Goal: Information Seeking & Learning: Learn about a topic

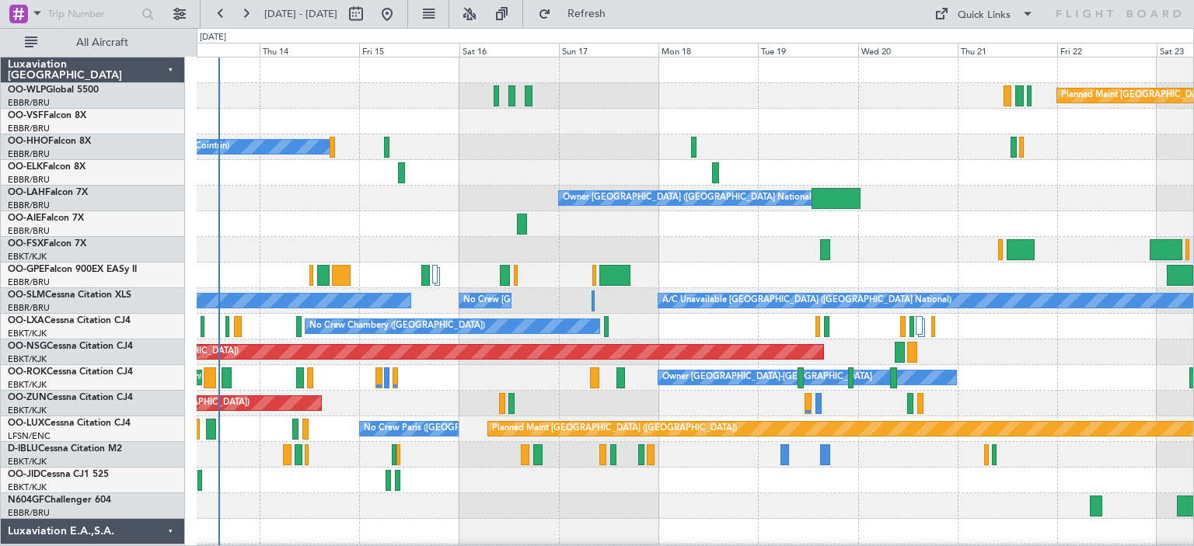
click at [632, 125] on div at bounding box center [695, 122] width 996 height 26
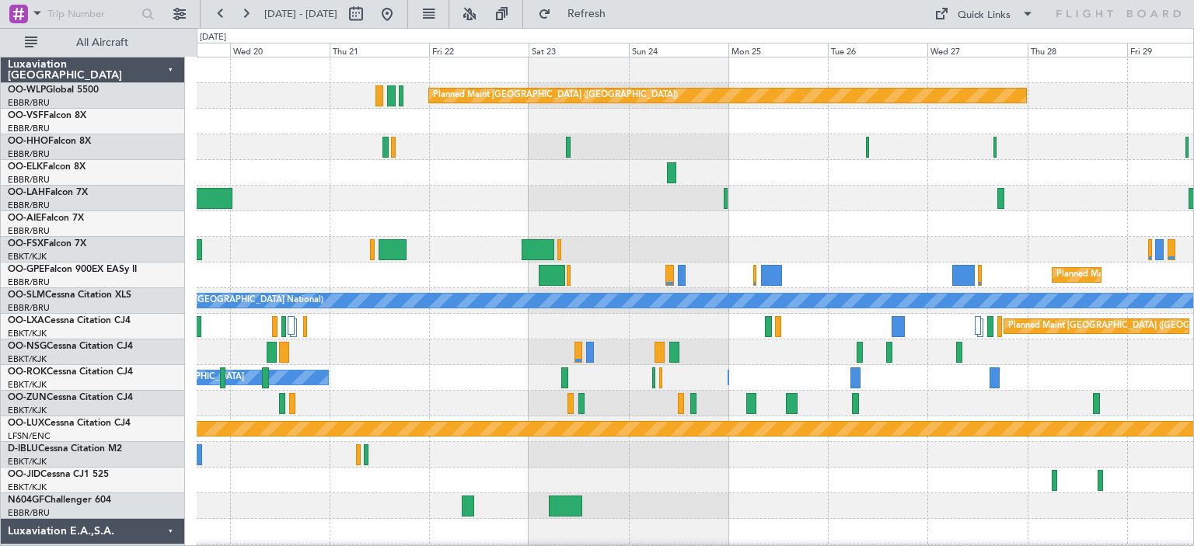
click at [511, 244] on div "Planned Maint [GEOGRAPHIC_DATA] ([GEOGRAPHIC_DATA]) Owner [GEOGRAPHIC_DATA] (Br…" at bounding box center [695, 519] width 996 height 923
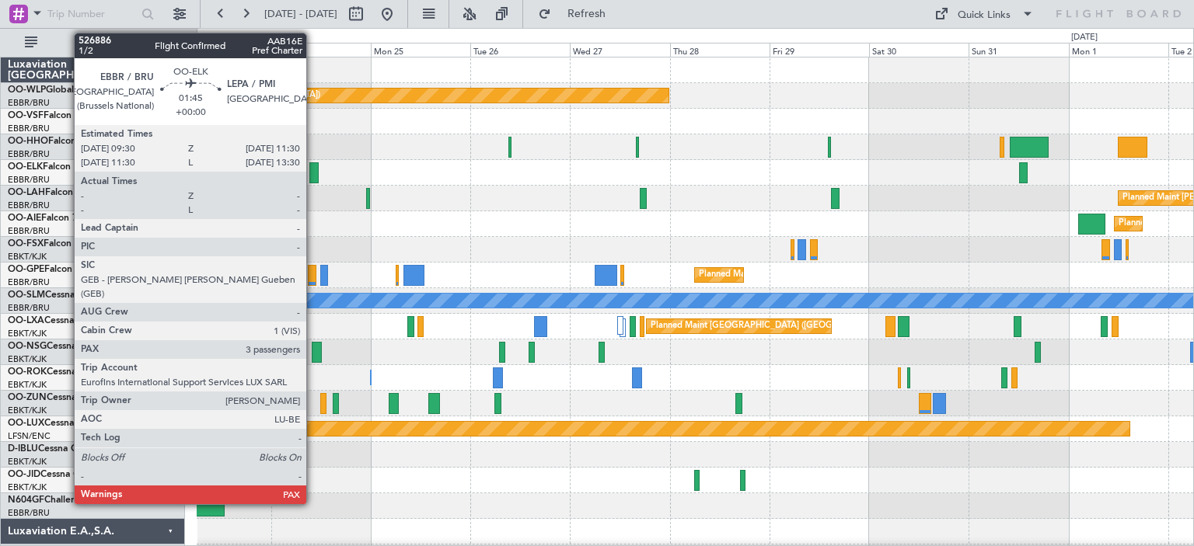
click at [313, 168] on div at bounding box center [313, 172] width 9 height 21
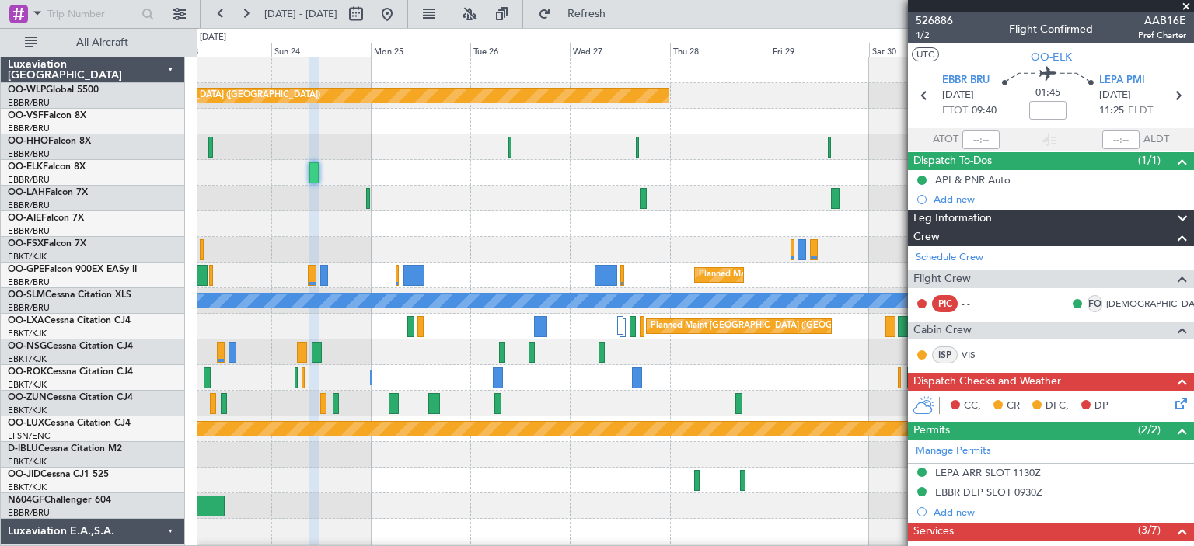
click at [1186, 5] on span at bounding box center [1186, 7] width 16 height 14
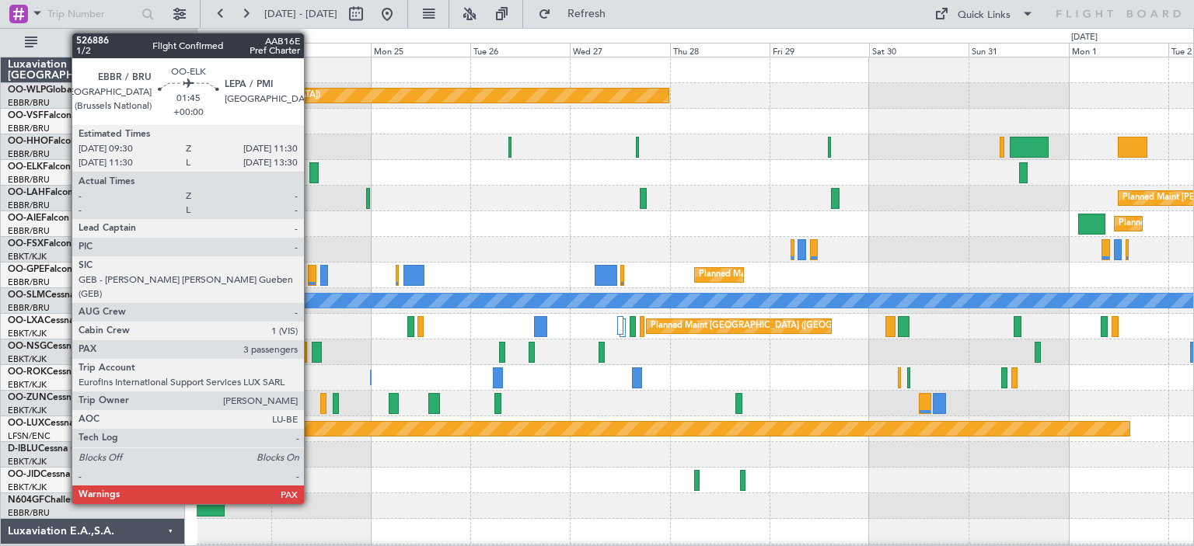
click at [311, 166] on div at bounding box center [313, 172] width 9 height 21
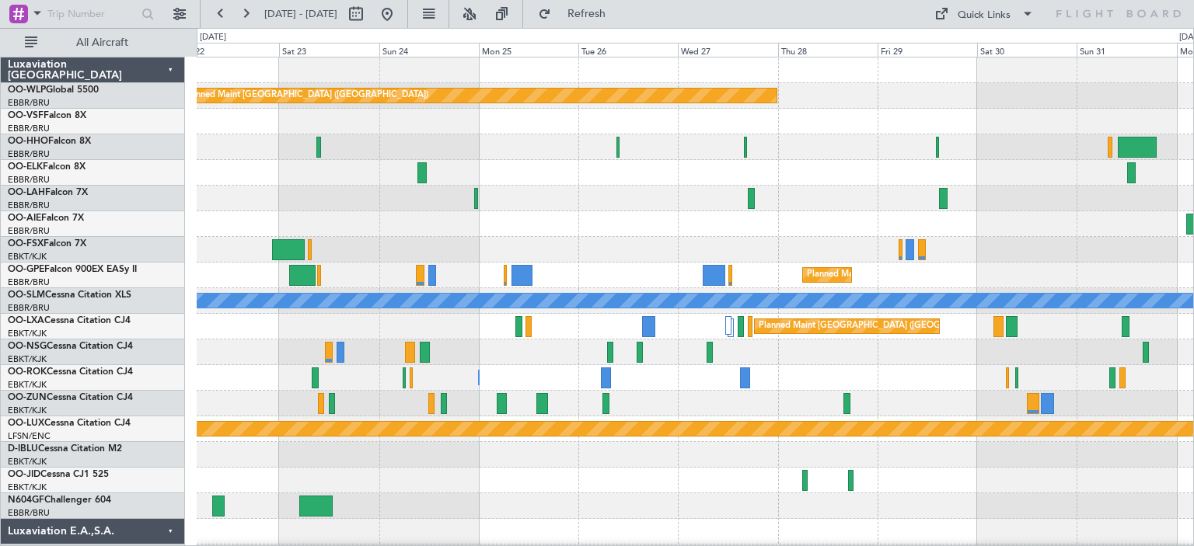
click at [1044, 232] on div "Planned Maint [GEOGRAPHIC_DATA] ([GEOGRAPHIC_DATA])" at bounding box center [695, 224] width 996 height 26
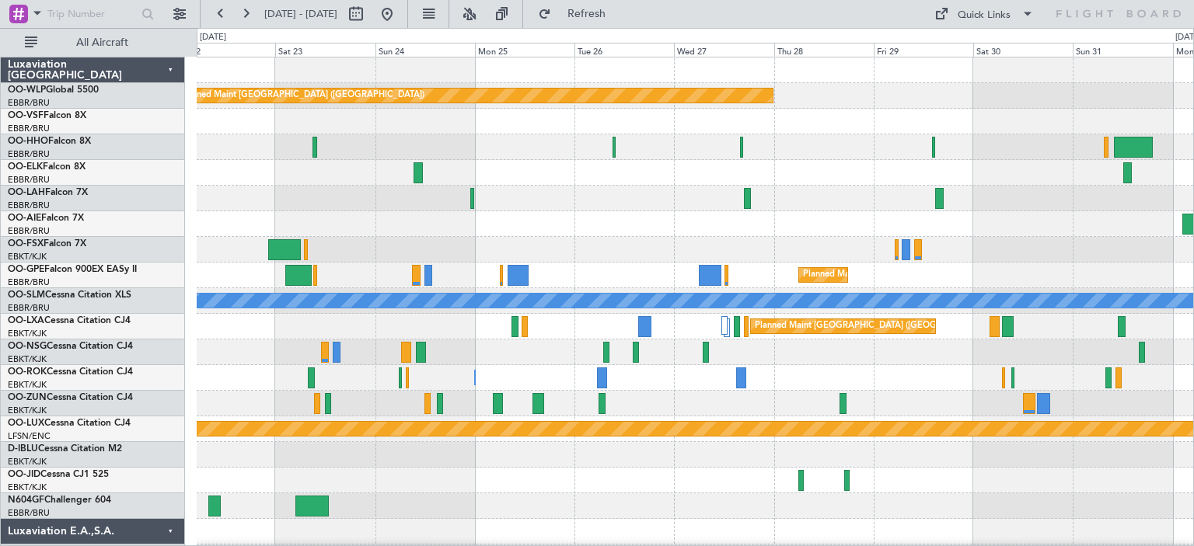
click at [872, 257] on div at bounding box center [695, 250] width 996 height 26
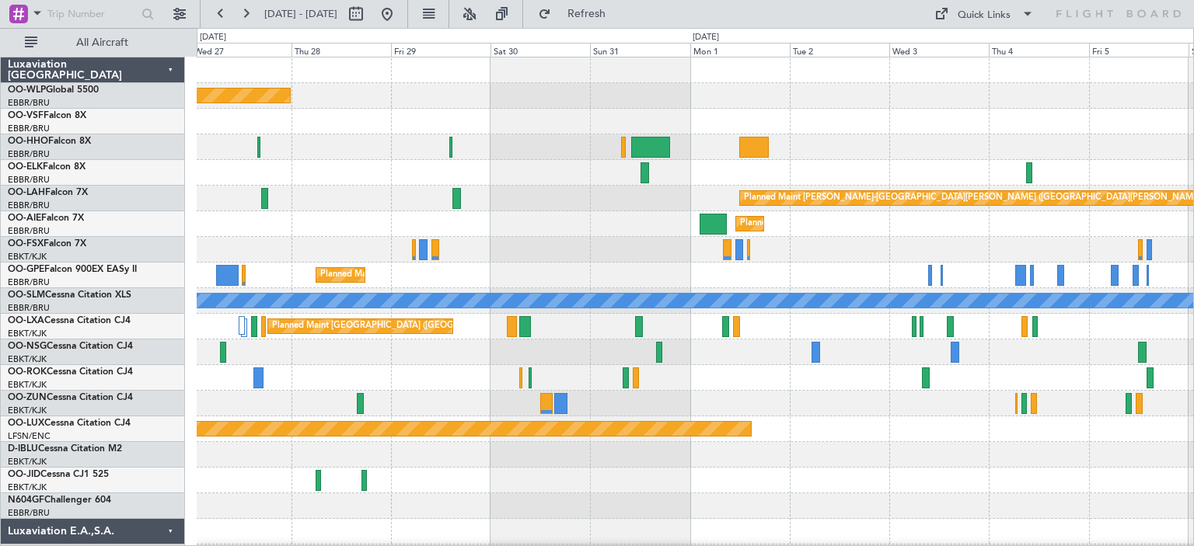
click at [562, 245] on div "Planned Maint [GEOGRAPHIC_DATA] ([GEOGRAPHIC_DATA]) Planned Maint [GEOGRAPHIC_D…" at bounding box center [695, 507] width 996 height 898
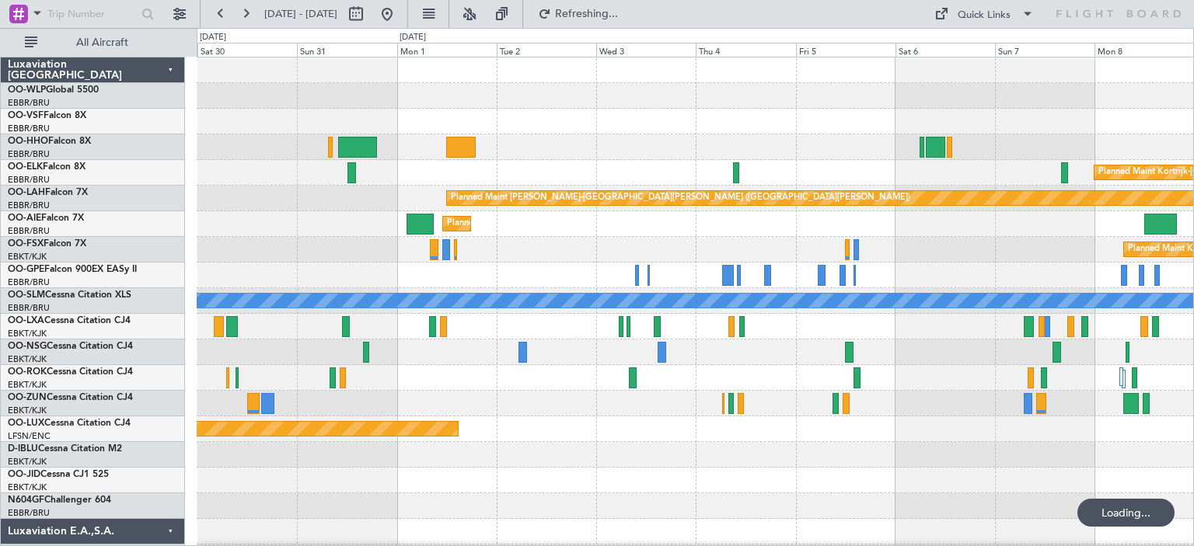
click at [666, 319] on div "Planned Maint [GEOGRAPHIC_DATA] ([GEOGRAPHIC_DATA]) Planned Maint [GEOGRAPHIC_D…" at bounding box center [695, 507] width 996 height 898
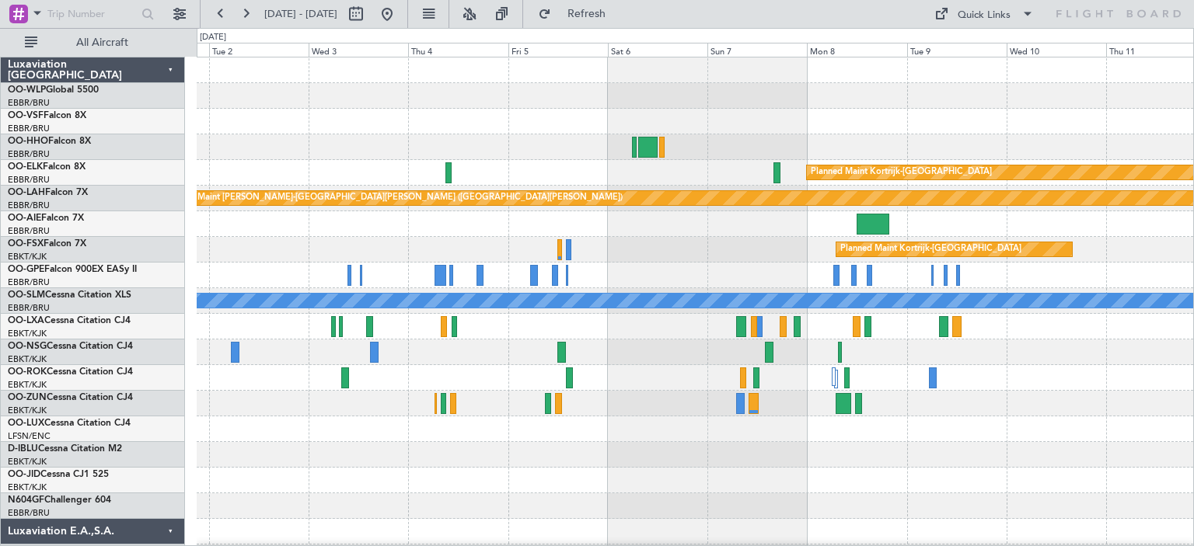
click at [611, 314] on div at bounding box center [695, 327] width 996 height 26
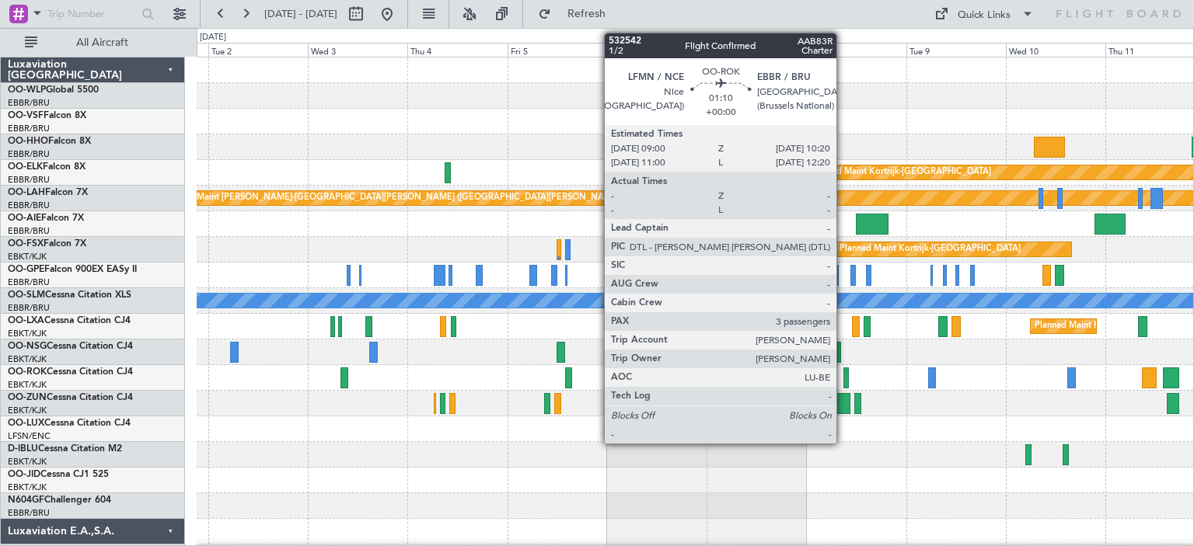
click at [843, 372] on div at bounding box center [846, 378] width 6 height 21
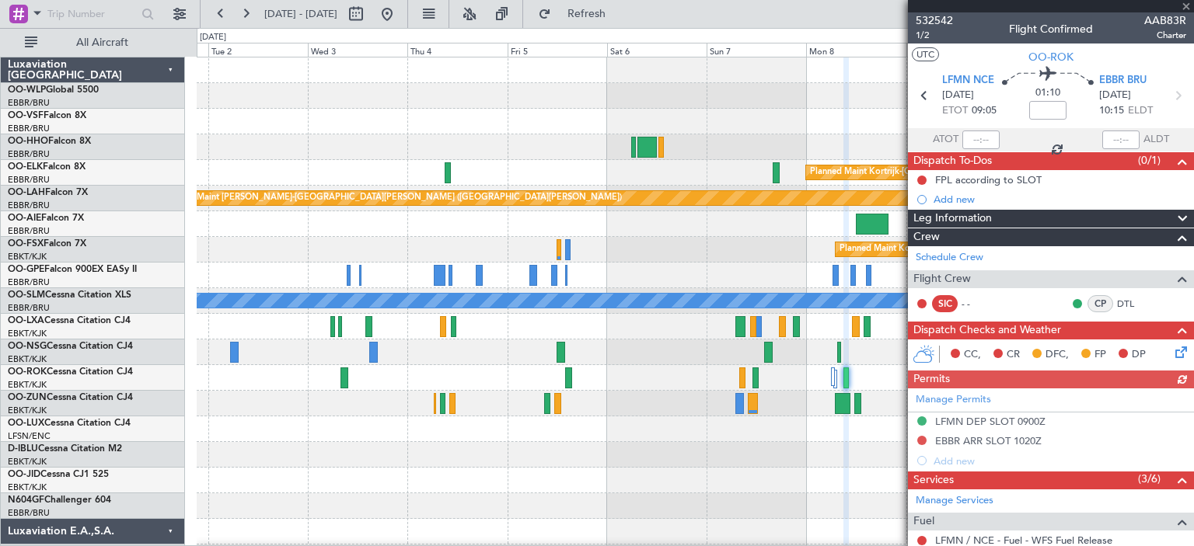
scroll to position [305, 0]
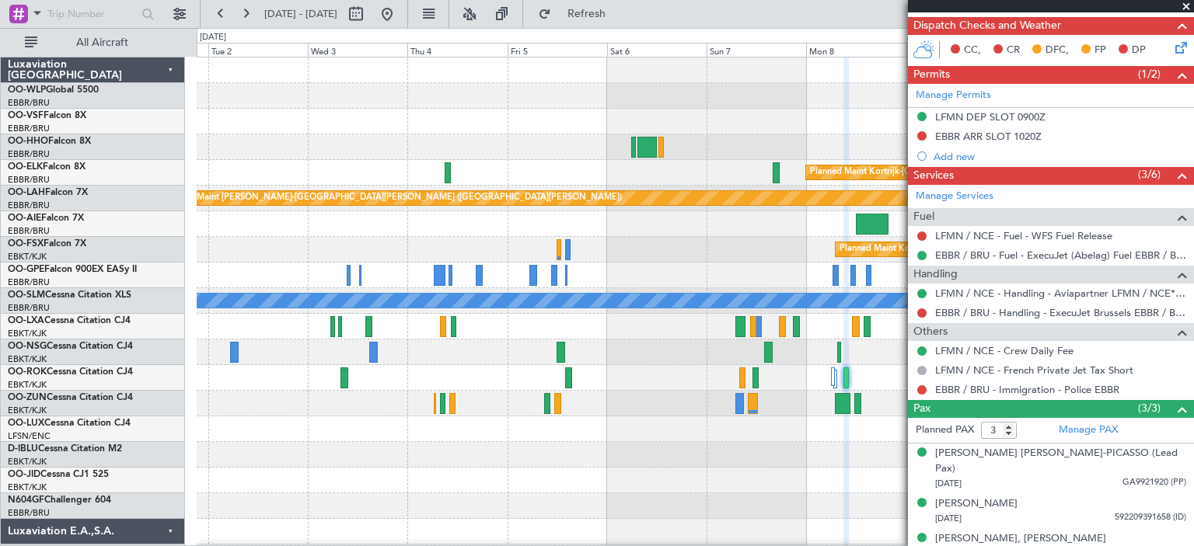
click at [1188, 3] on span at bounding box center [1186, 7] width 16 height 14
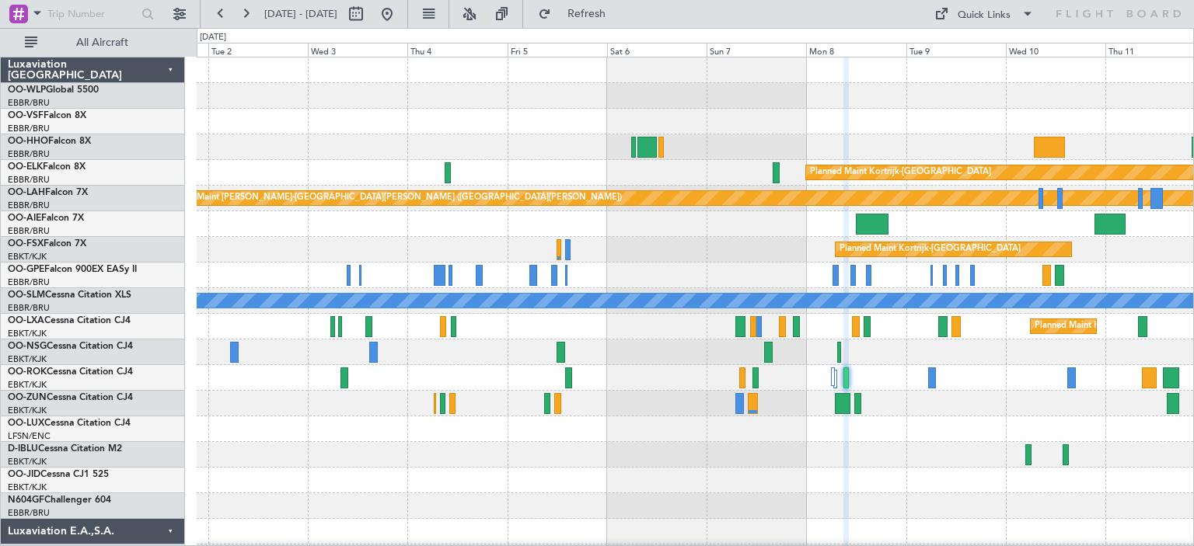
type input "0"
click at [399, 16] on button at bounding box center [387, 14] width 25 height 25
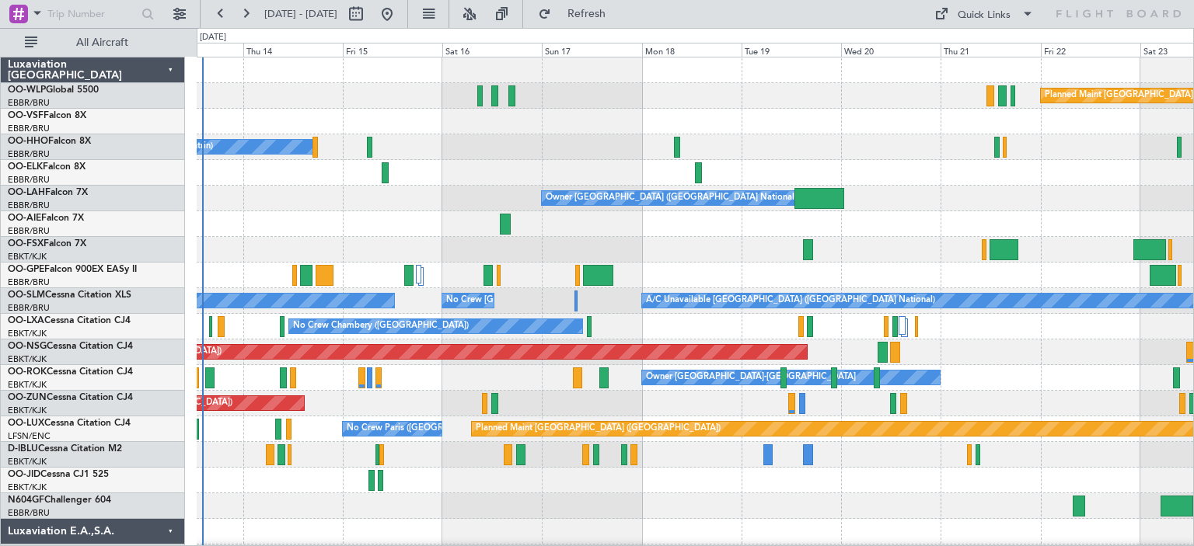
click at [824, 110] on div at bounding box center [695, 122] width 996 height 26
click at [483, 141] on div "A/C Unavailable Geneva (Cointrin)" at bounding box center [695, 147] width 996 height 26
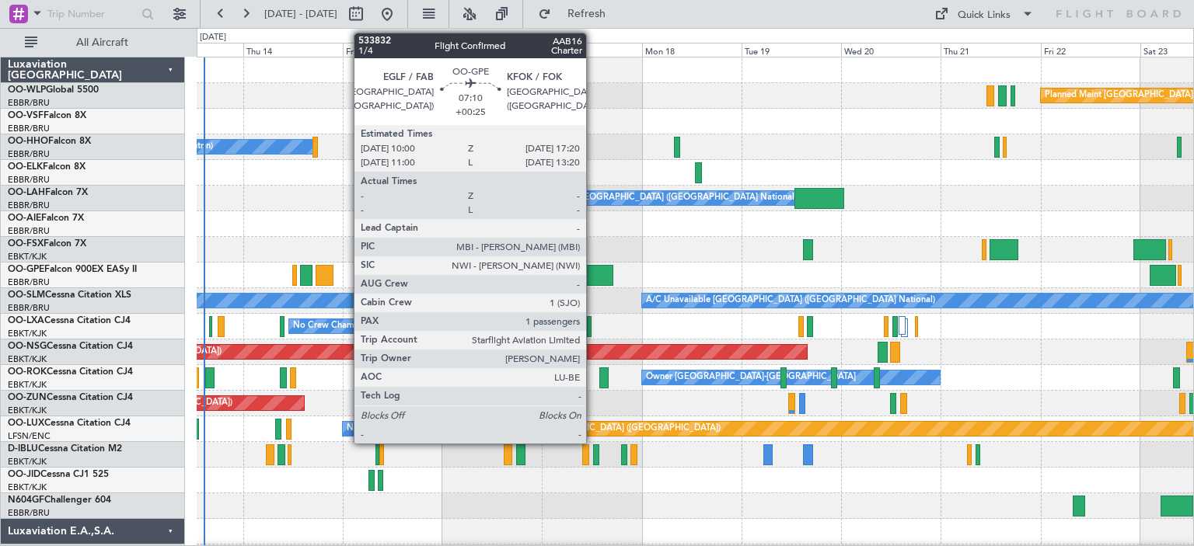
click at [676, 237] on div at bounding box center [695, 250] width 996 height 26
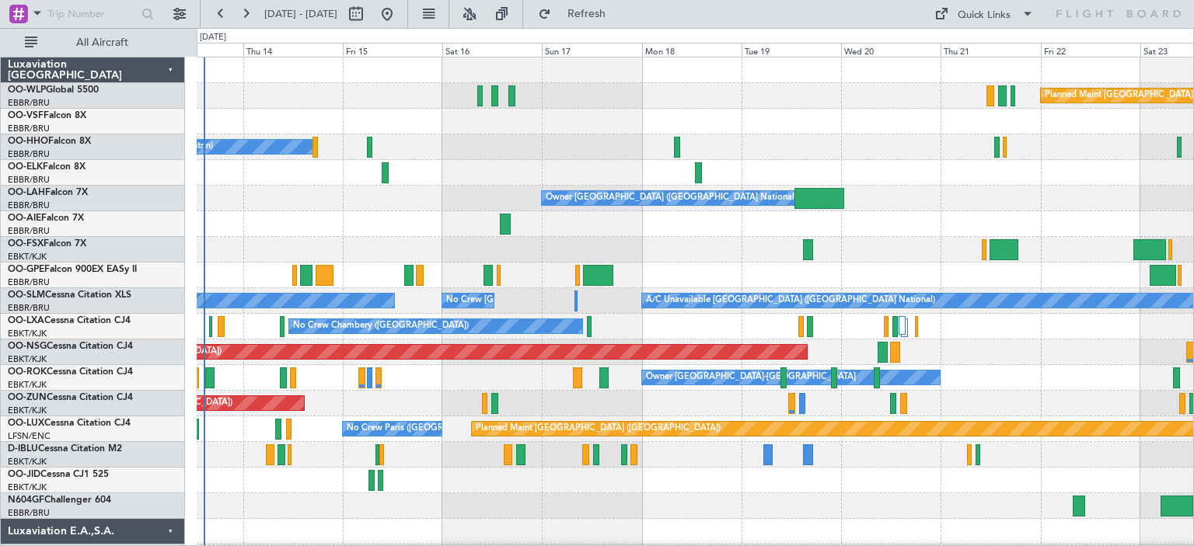
click at [617, 237] on div at bounding box center [695, 250] width 996 height 26
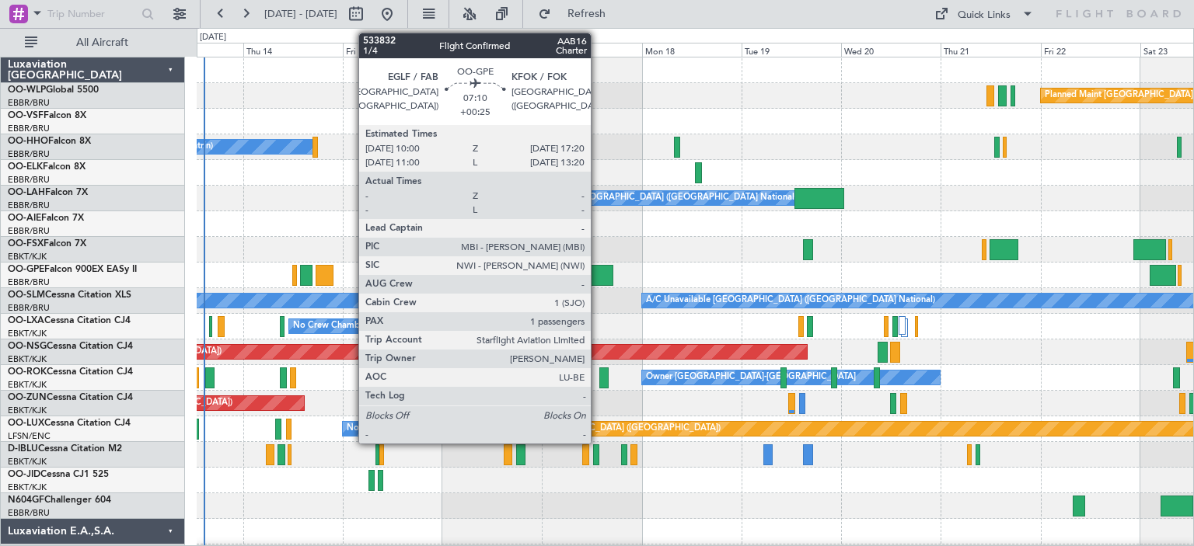
click at [598, 270] on div at bounding box center [598, 275] width 31 height 21
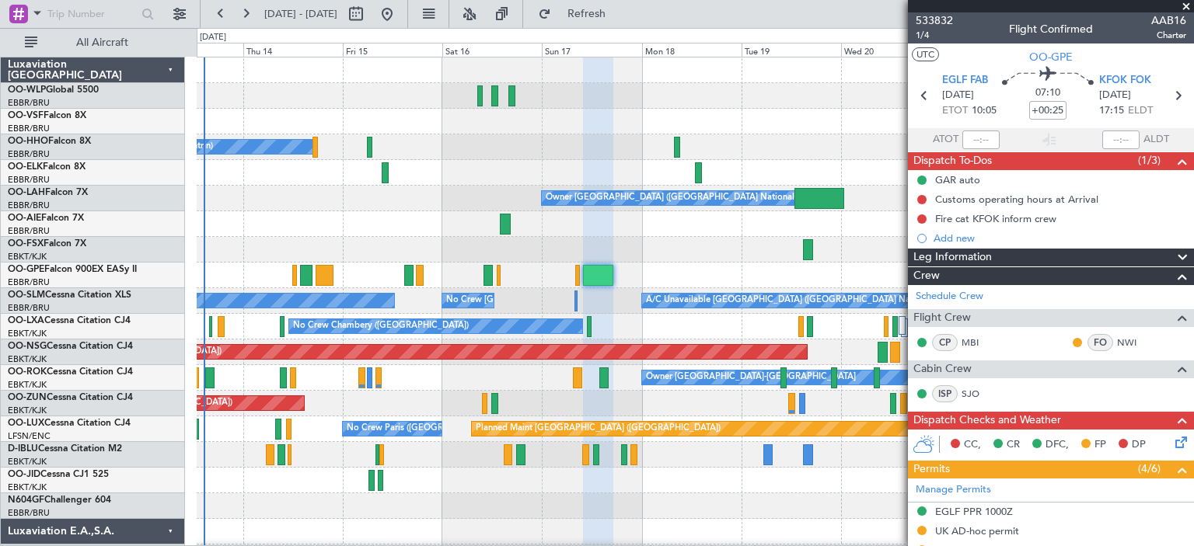
click at [1188, 2] on span at bounding box center [1186, 7] width 16 height 14
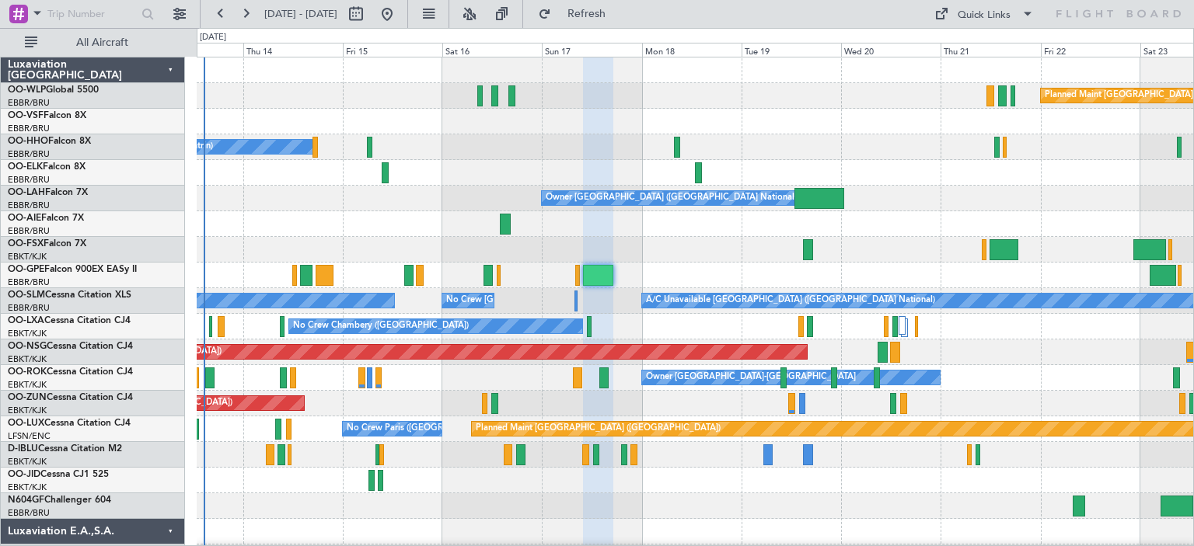
type input "0"
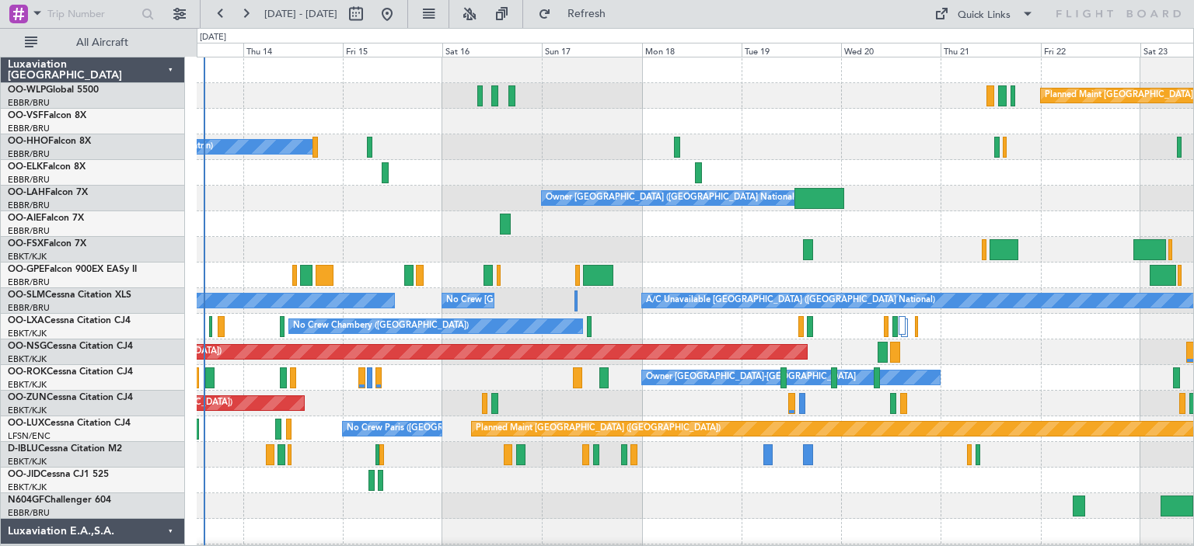
click at [867, 99] on div "Planned Maint [GEOGRAPHIC_DATA] ([GEOGRAPHIC_DATA])" at bounding box center [695, 96] width 996 height 26
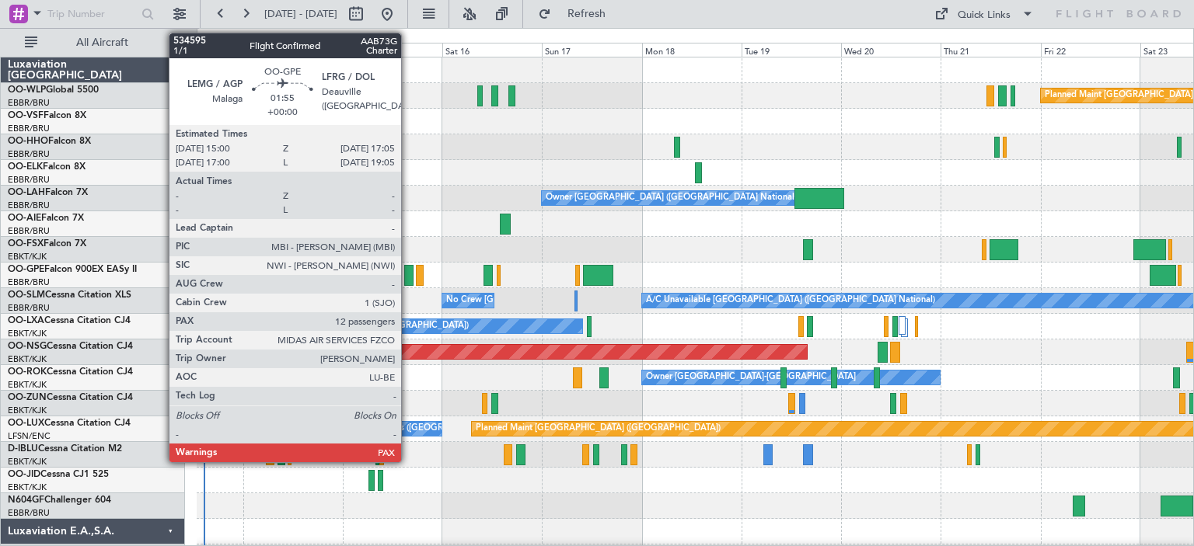
click at [408, 266] on div at bounding box center [408, 275] width 9 height 21
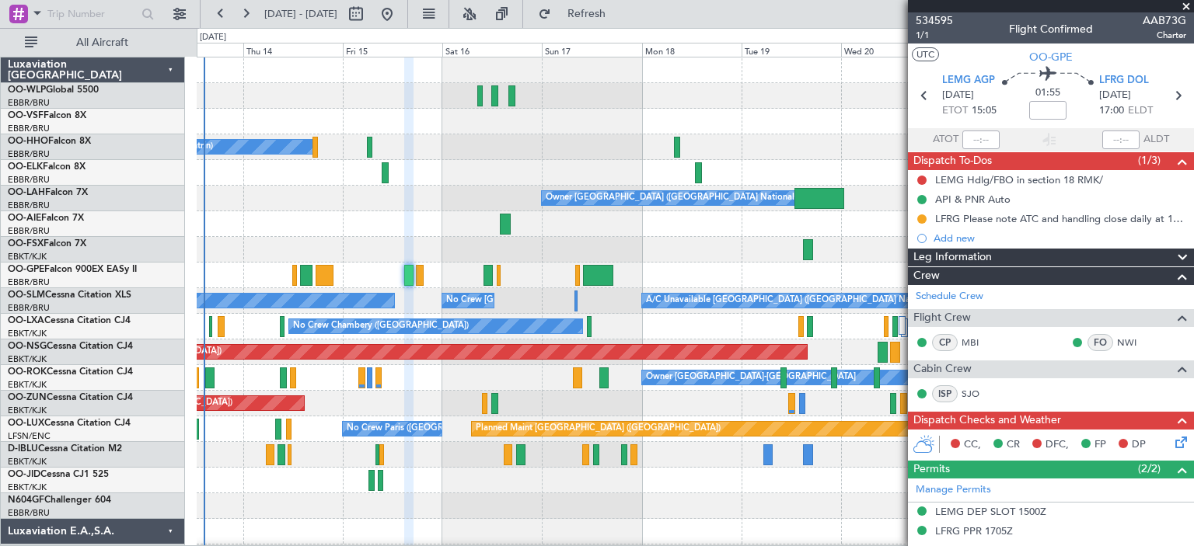
click at [1188, 6] on span at bounding box center [1186, 7] width 16 height 14
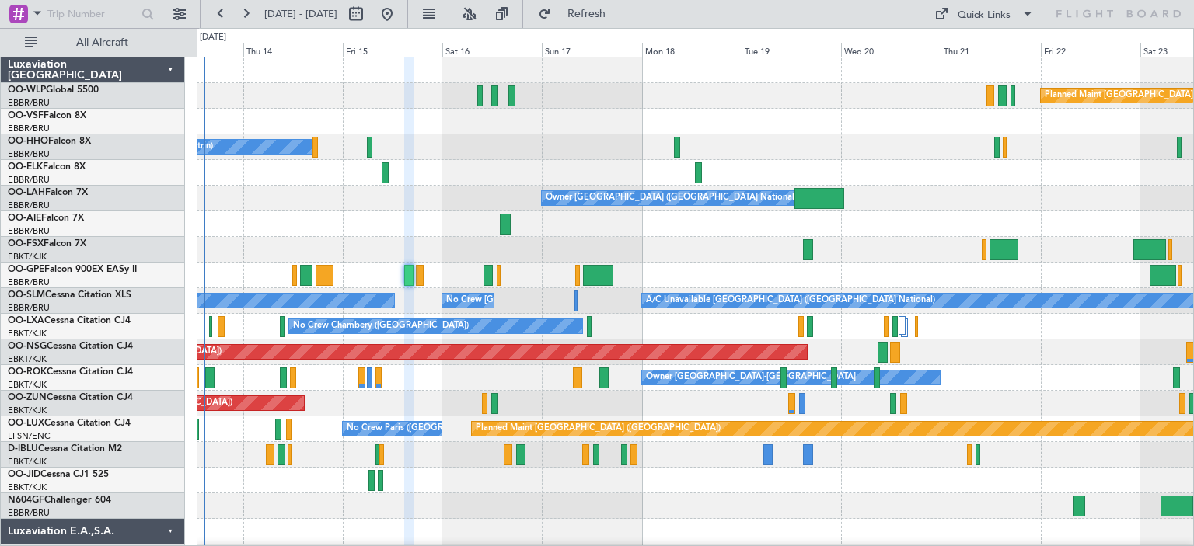
type input "0"
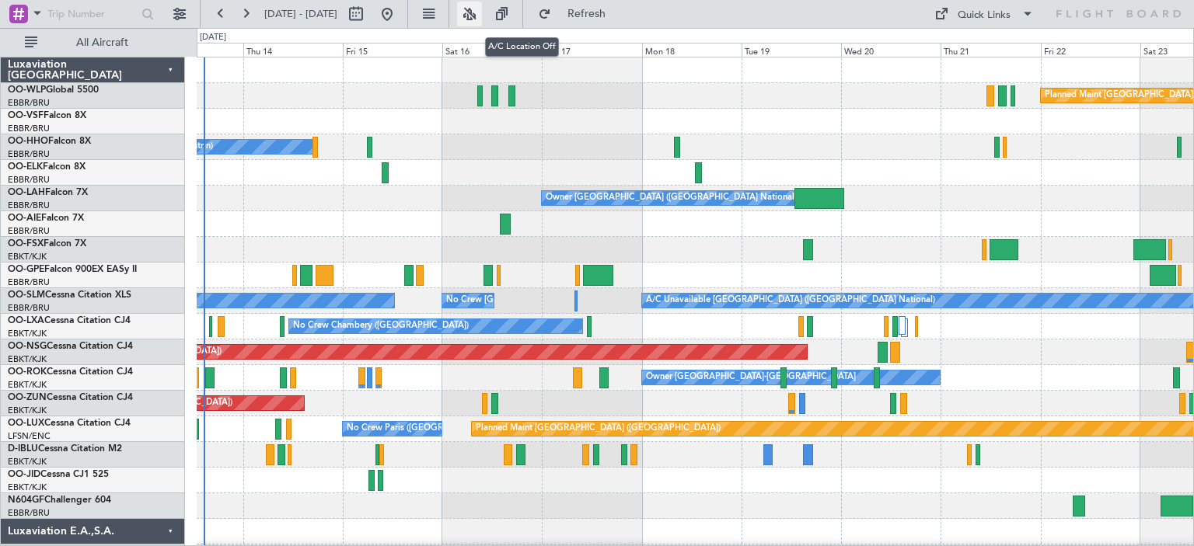
click at [482, 12] on button at bounding box center [469, 14] width 25 height 25
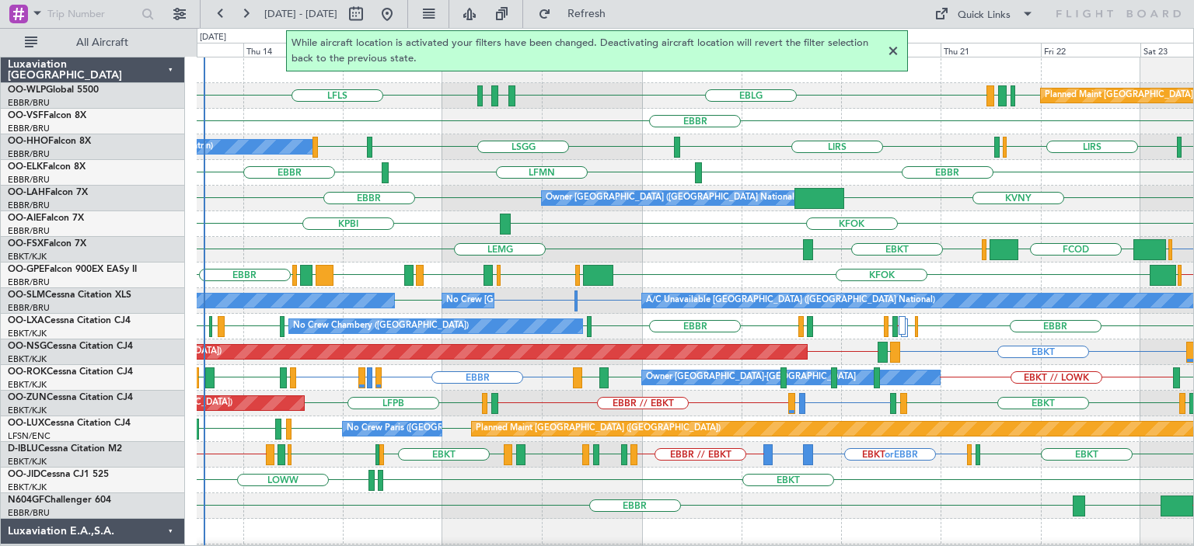
click at [892, 50] on div at bounding box center [893, 51] width 19 height 19
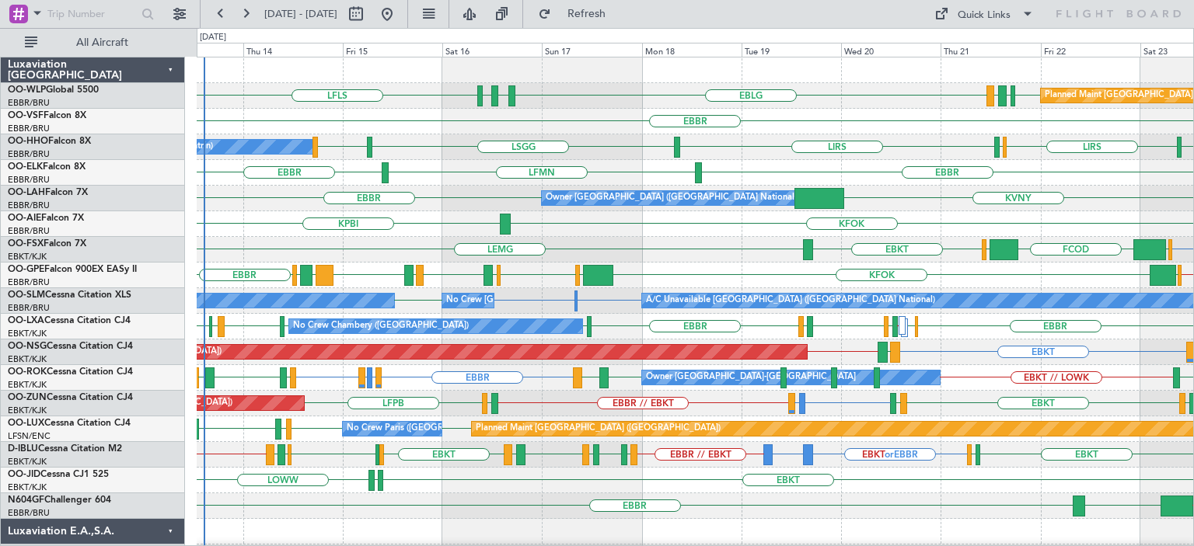
click at [433, 220] on div "KFOK KPBI" at bounding box center [695, 224] width 996 height 26
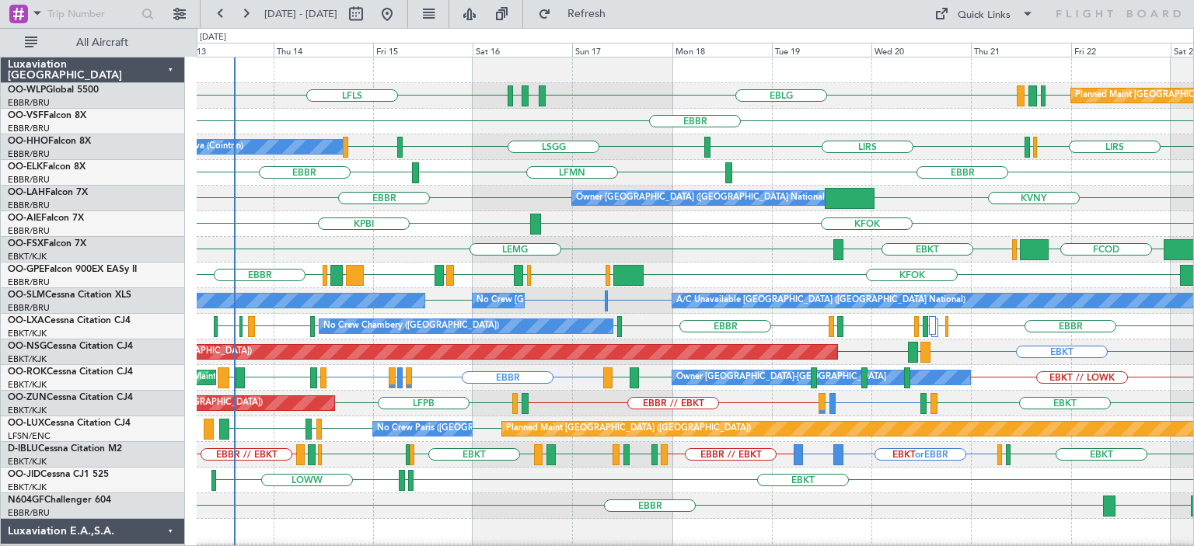
click at [305, 230] on div "KFOK KPBI" at bounding box center [695, 224] width 996 height 26
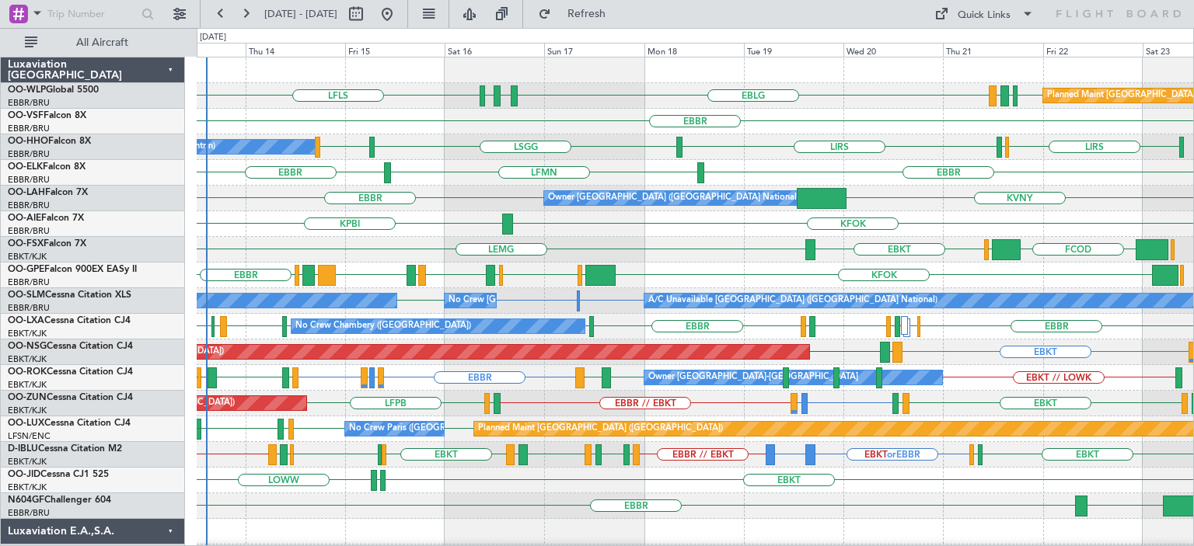
click at [766, 159] on div "A/C Unavailable Geneva (Cointrin) LIRS [GEOGRAPHIC_DATA] LIRS [GEOGRAPHIC_DATA]…" at bounding box center [695, 147] width 996 height 26
click at [438, 141] on div "LSGG [GEOGRAPHIC_DATA] LIRS LIRS LIRS [GEOGRAPHIC_DATA] A/C Unavailable Geneva …" at bounding box center [695, 147] width 996 height 26
click at [417, 222] on div "KFOK KPBI" at bounding box center [695, 224] width 996 height 26
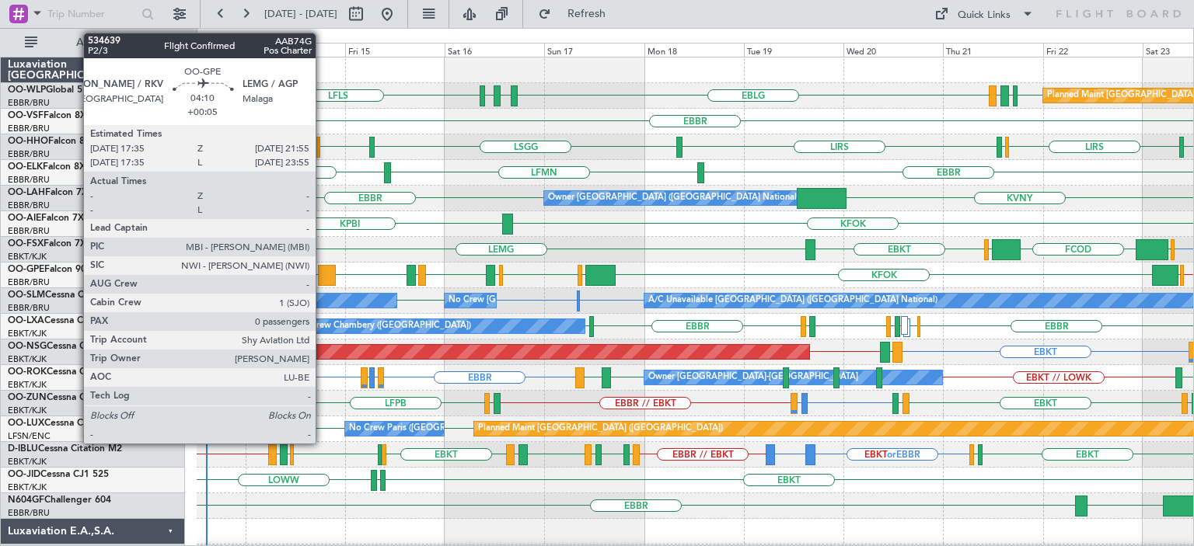
click at [323, 270] on div at bounding box center [327, 275] width 19 height 21
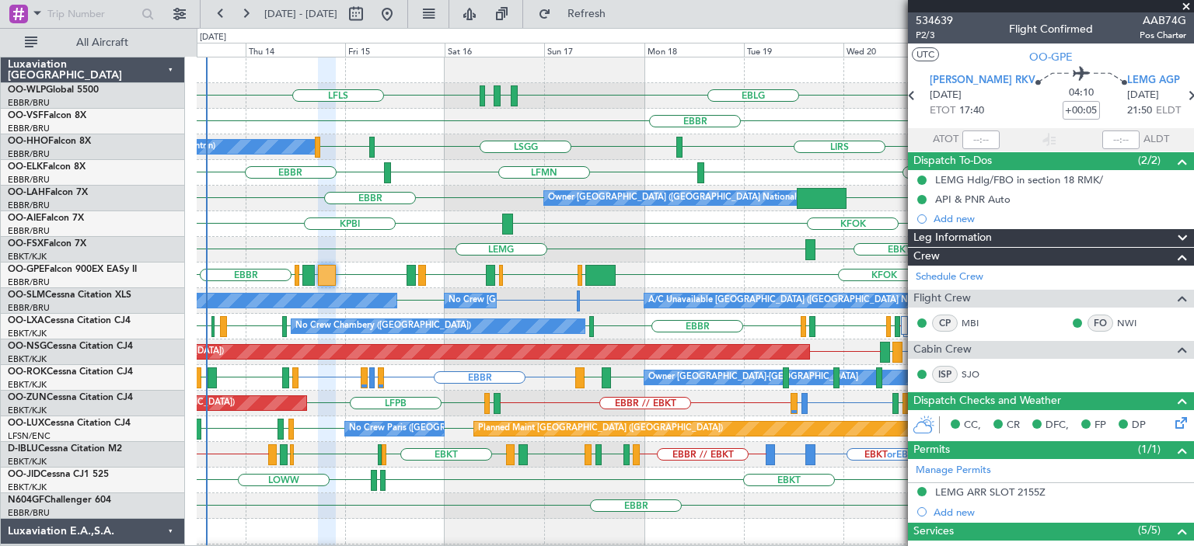
click at [1188, 3] on span at bounding box center [1186, 7] width 16 height 14
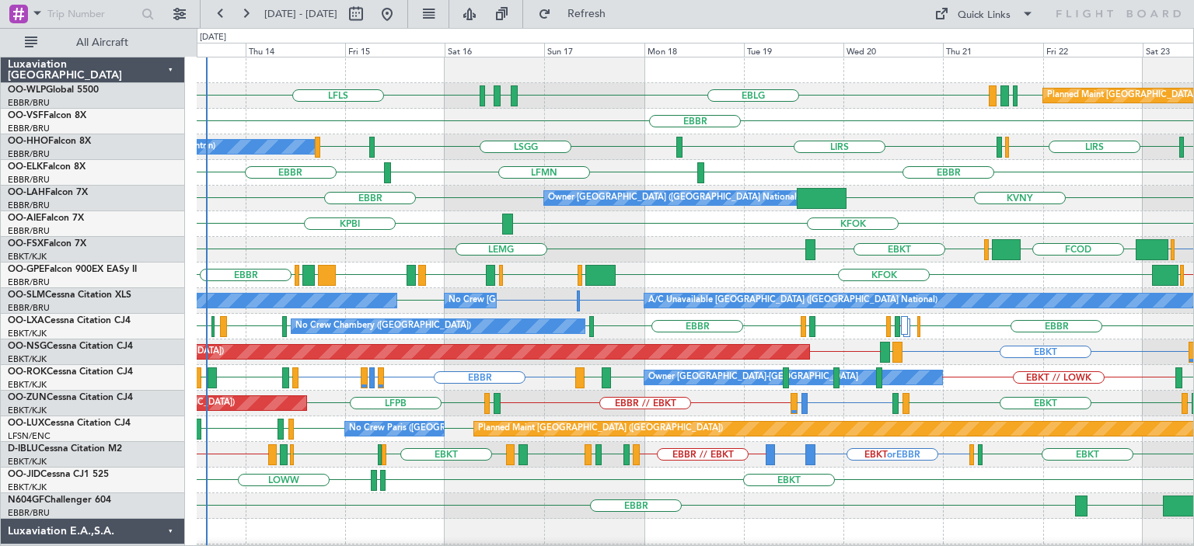
click at [414, 201] on div "EBBR KVNY Owner [GEOGRAPHIC_DATA] (Brussels National)" at bounding box center [695, 199] width 996 height 26
